Goal: Task Accomplishment & Management: Use online tool/utility

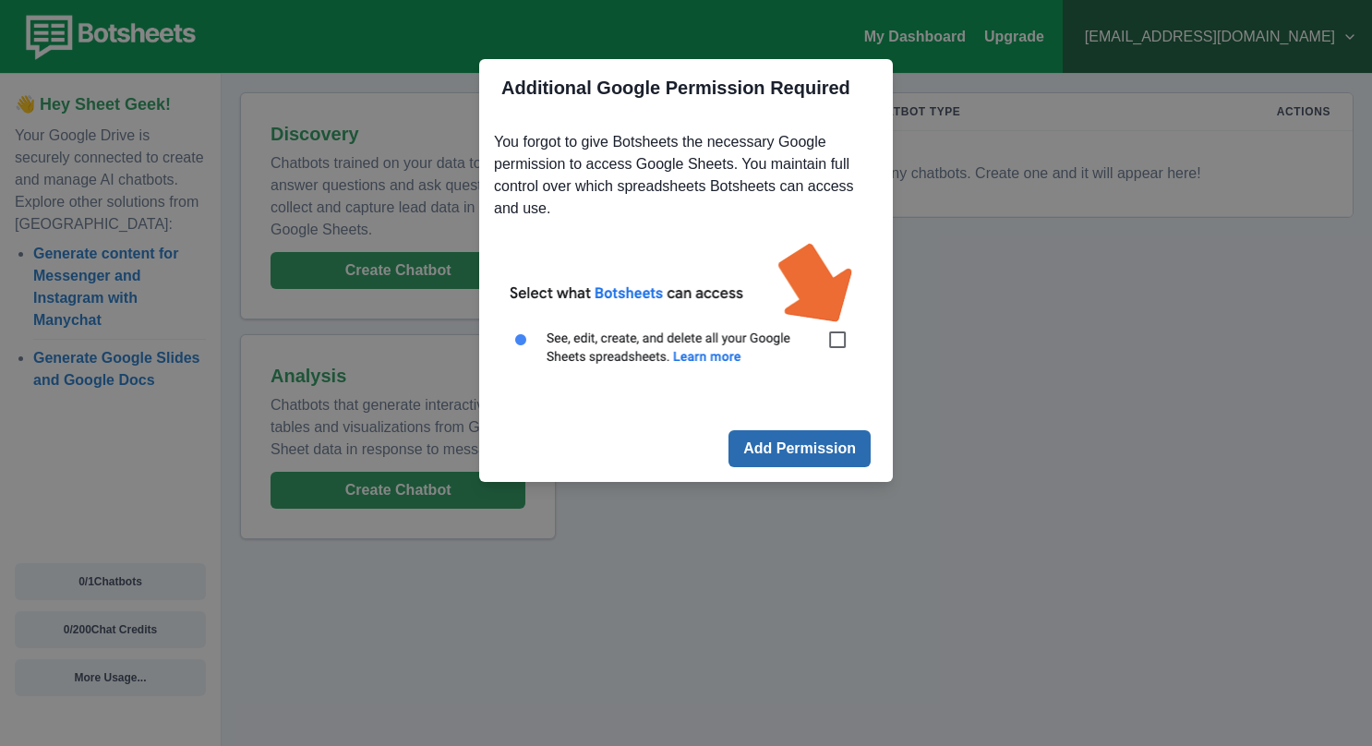
click at [789, 445] on button "Add Permission" at bounding box center [799, 448] width 142 height 37
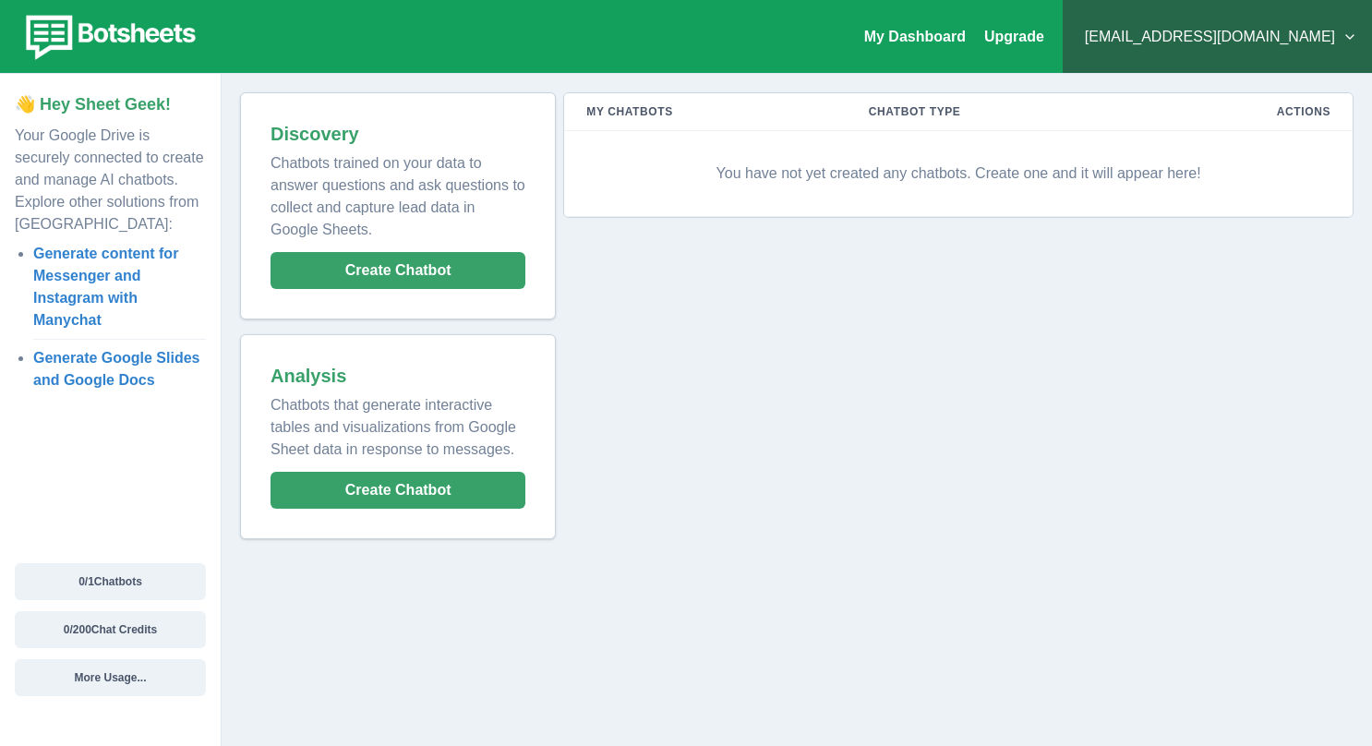
click at [1211, 137] on td "You have not yet created any chatbots. Create one and it will appear here!" at bounding box center [958, 174] width 788 height 86
click at [1341, 37] on button "[EMAIL_ADDRESS][DOMAIN_NAME]" at bounding box center [1217, 36] width 280 height 37
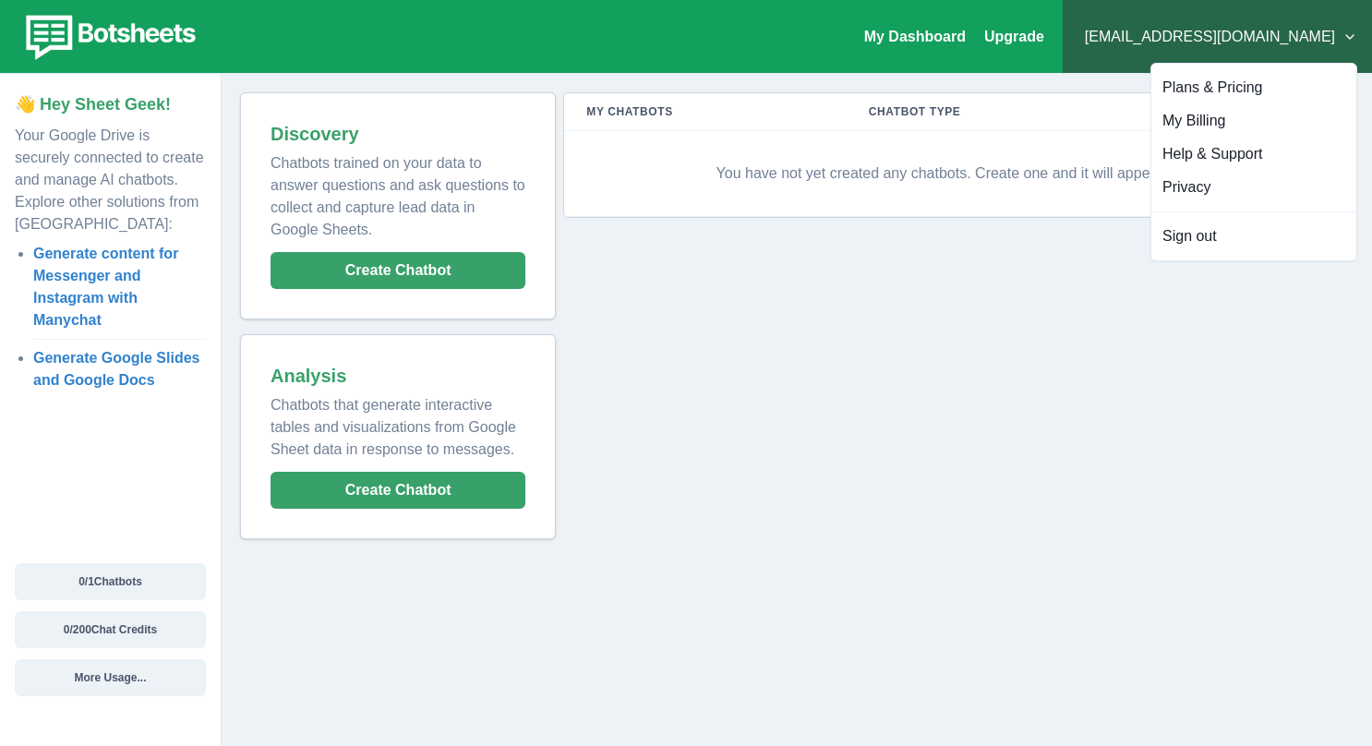
drag, startPoint x: 781, startPoint y: 377, endPoint x: 386, endPoint y: 384, distance: 395.2
click at [774, 377] on div "My Chatbots Chatbot Type Actions You have not yet created any chatbots. Create …" at bounding box center [955, 315] width 798 height 447
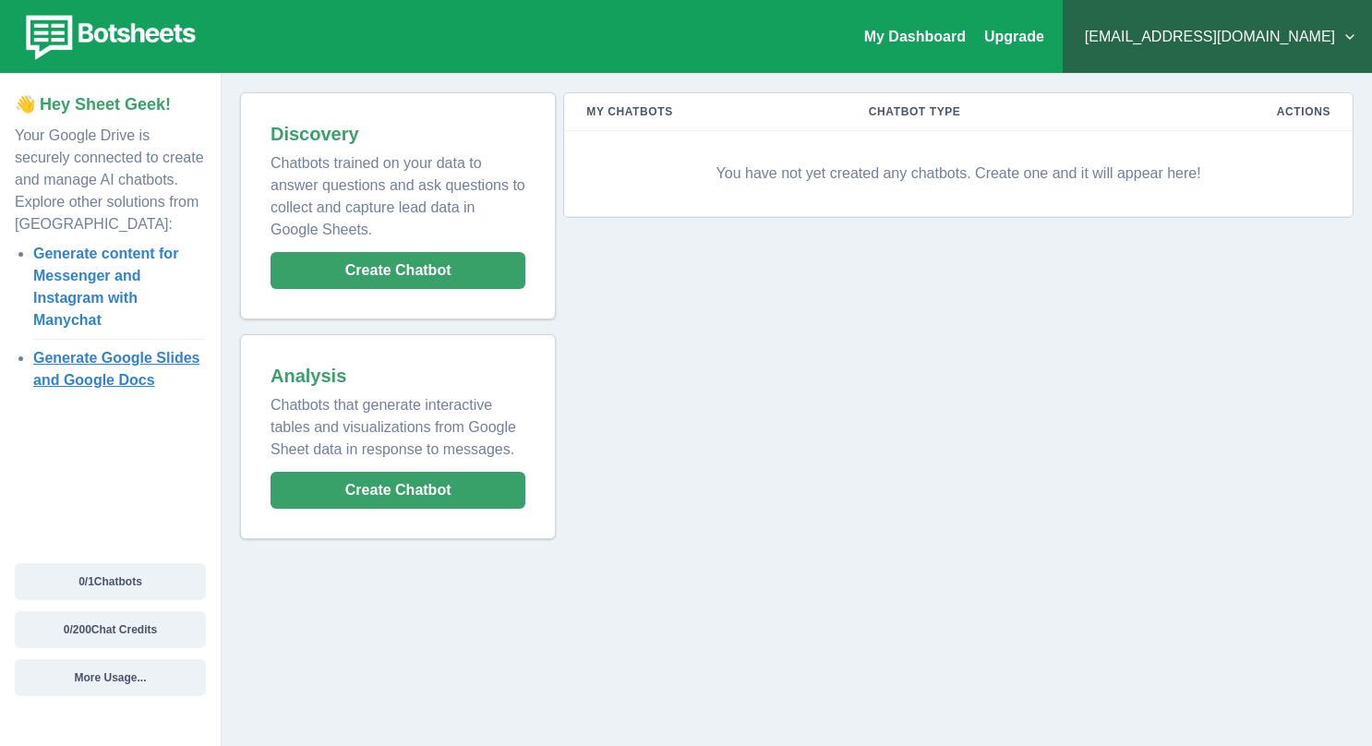
click at [114, 360] on link "Generate Google Slides and Google Docs" at bounding box center [116, 369] width 167 height 38
click at [111, 268] on link "Generate content for Messenger and Instagram with Manychat" at bounding box center [105, 287] width 145 height 82
click at [164, 583] on button "0 / 1 Chatbots" at bounding box center [110, 581] width 191 height 37
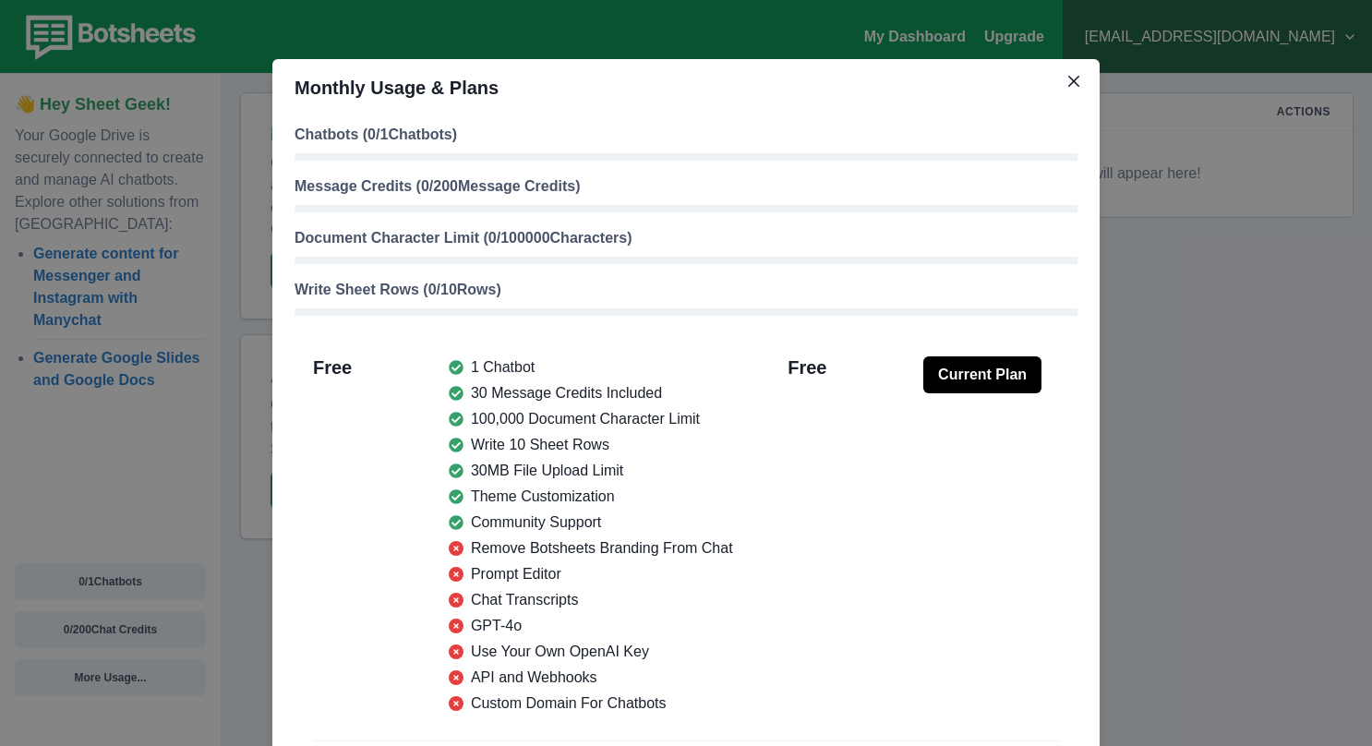
click at [949, 371] on button "Current Plan" at bounding box center [982, 374] width 118 height 37
